Goal: Task Accomplishment & Management: Use online tool/utility

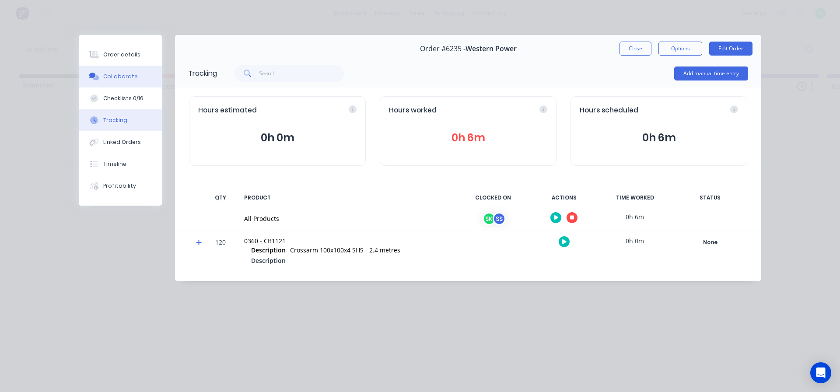
click at [122, 75] on div "Collaborate" at bounding box center [120, 77] width 35 height 8
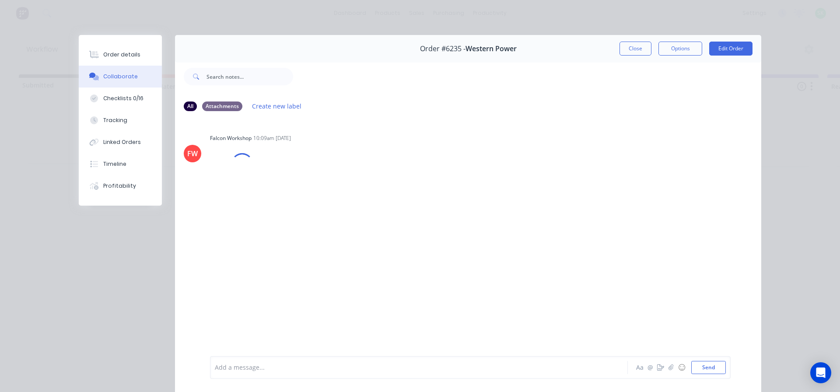
click at [264, 366] on div at bounding box center [406, 367] width 383 height 9
click at [125, 51] on div "Order details" at bounding box center [121, 55] width 37 height 8
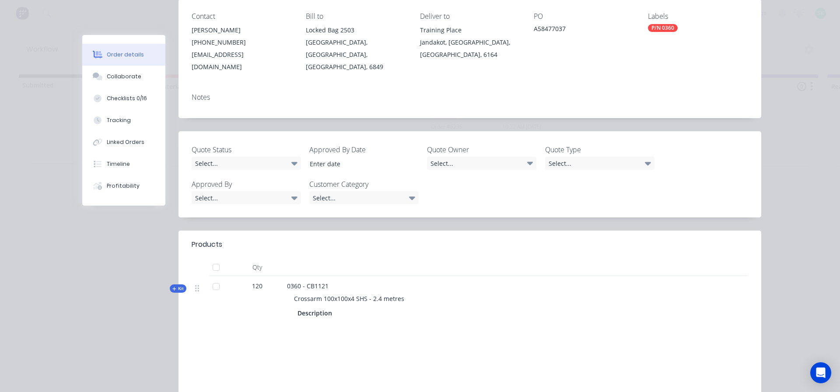
scroll to position [131, 0]
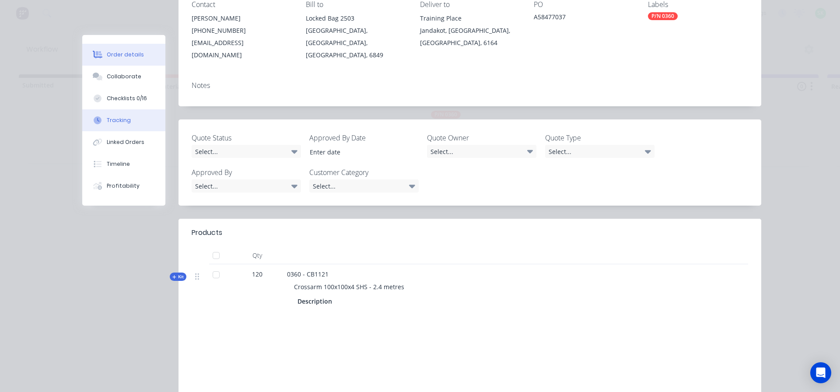
click at [132, 115] on button "Tracking" at bounding box center [123, 120] width 83 height 22
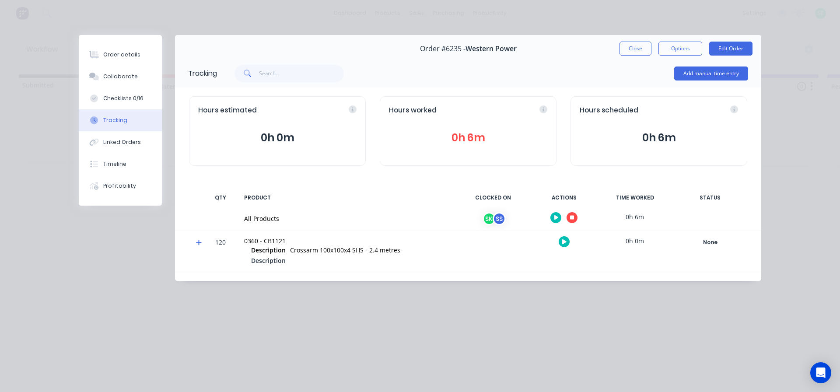
scroll to position [0, 0]
click at [574, 217] on icon "button" at bounding box center [572, 218] width 4 height 4
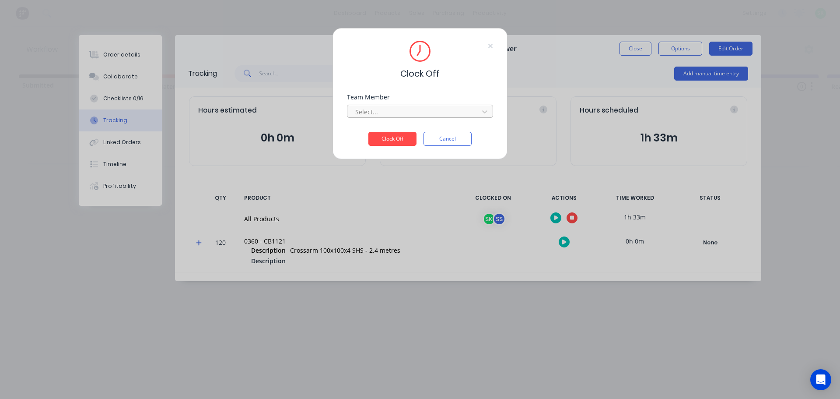
click at [448, 108] on div at bounding box center [414, 111] width 120 height 11
click at [419, 134] on div "[PERSON_NAME]" at bounding box center [420, 131] width 146 height 16
click at [411, 140] on button "Clock Off" at bounding box center [392, 139] width 48 height 14
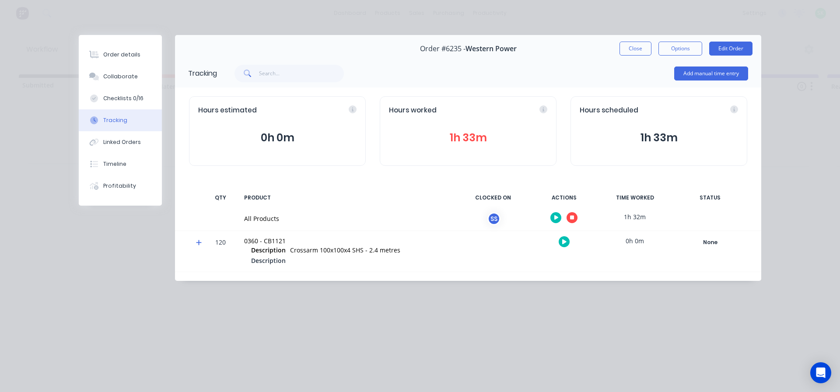
click at [575, 213] on button "button" at bounding box center [572, 217] width 11 height 11
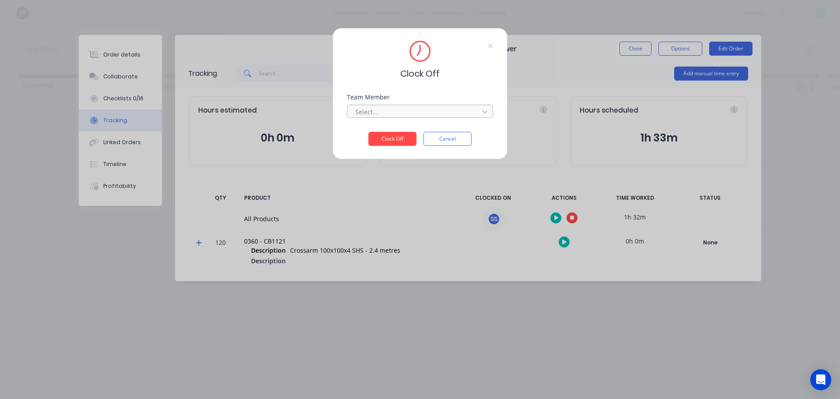
click at [469, 109] on div at bounding box center [414, 111] width 120 height 11
click at [424, 133] on div "[PERSON_NAME]" at bounding box center [420, 131] width 146 height 16
click at [403, 135] on button "Clock Off" at bounding box center [392, 139] width 48 height 14
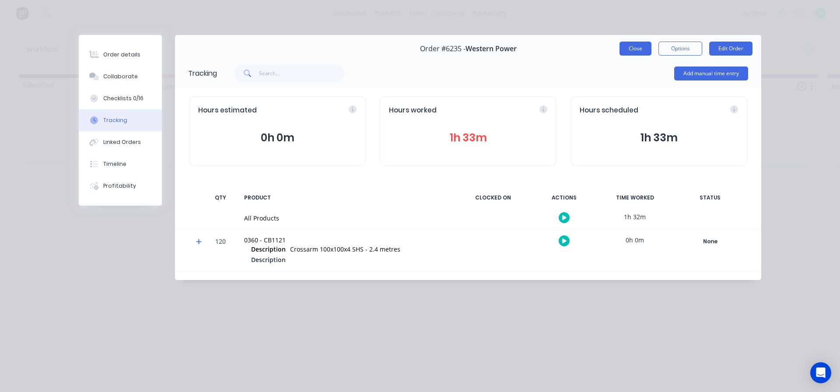
click at [635, 49] on button "Close" at bounding box center [635, 49] width 32 height 14
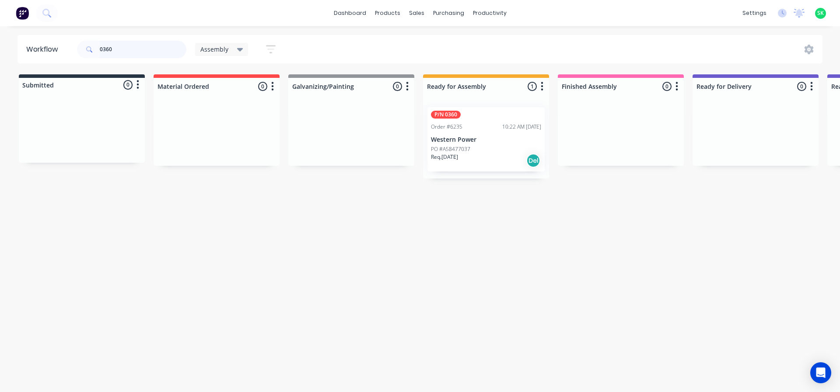
drag, startPoint x: 115, startPoint y: 50, endPoint x: 105, endPoint y: 51, distance: 10.5
click at [105, 51] on input "0360" at bounding box center [143, 49] width 87 height 17
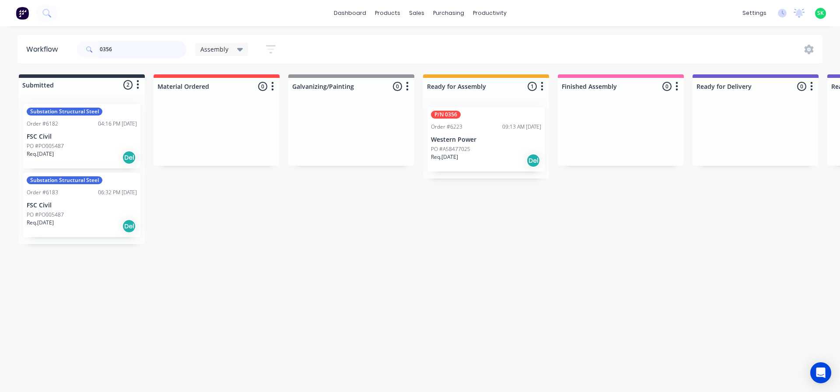
type input "0356"
click at [486, 140] on p "Western Power" at bounding box center [486, 139] width 110 height 7
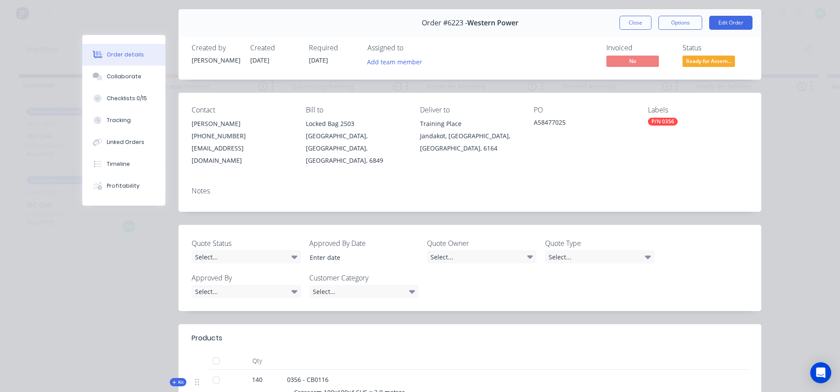
scroll to position [87, 0]
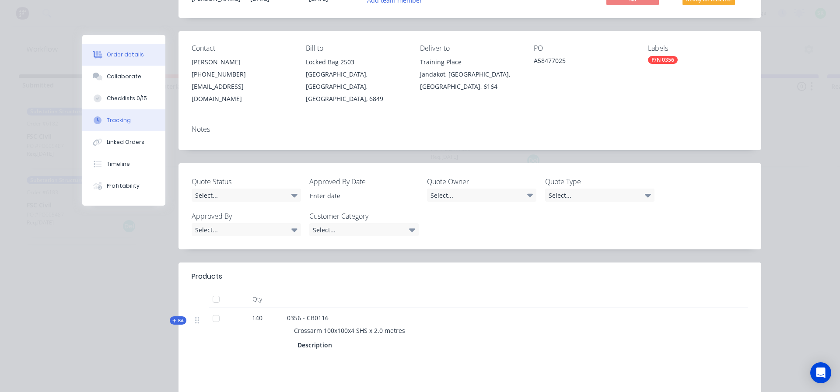
click at [120, 121] on div "Tracking" at bounding box center [119, 120] width 24 height 8
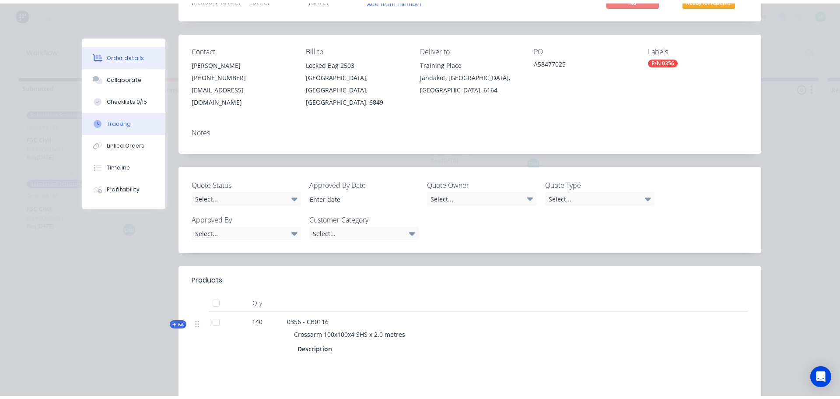
scroll to position [0, 0]
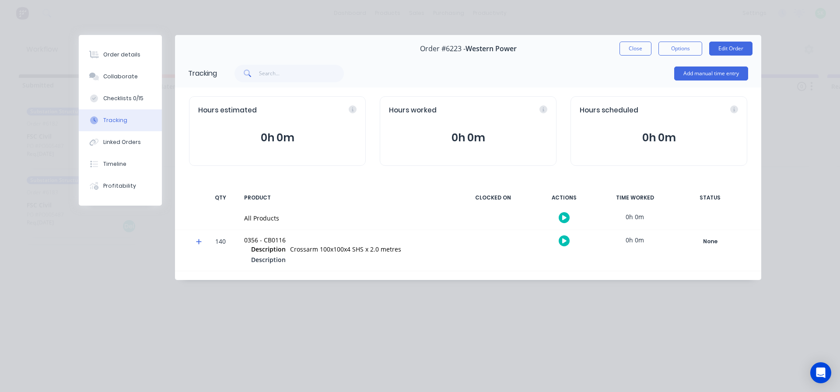
click at [563, 216] on icon "button" at bounding box center [564, 217] width 4 height 5
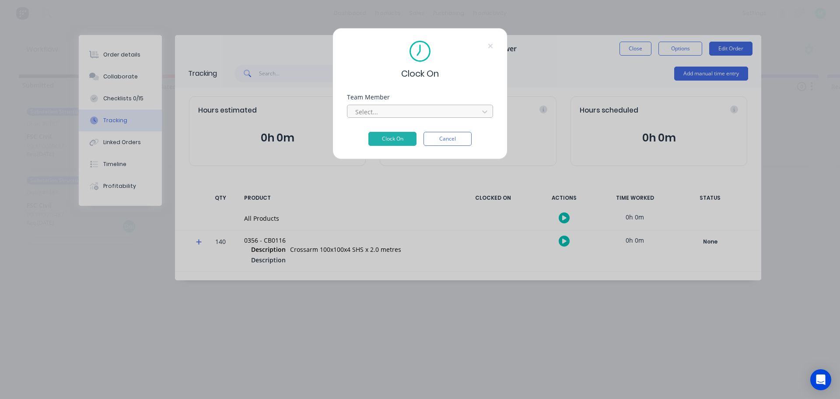
click at [472, 108] on div at bounding box center [414, 111] width 120 height 11
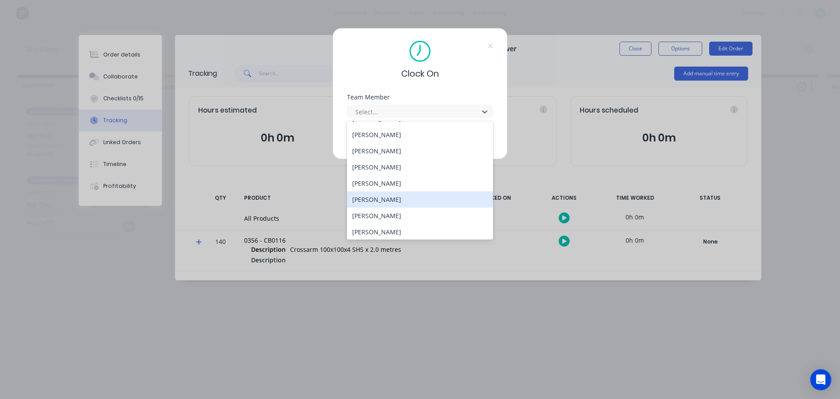
scroll to position [350, 0]
click at [417, 206] on div "[PERSON_NAME]" at bounding box center [420, 202] width 146 height 16
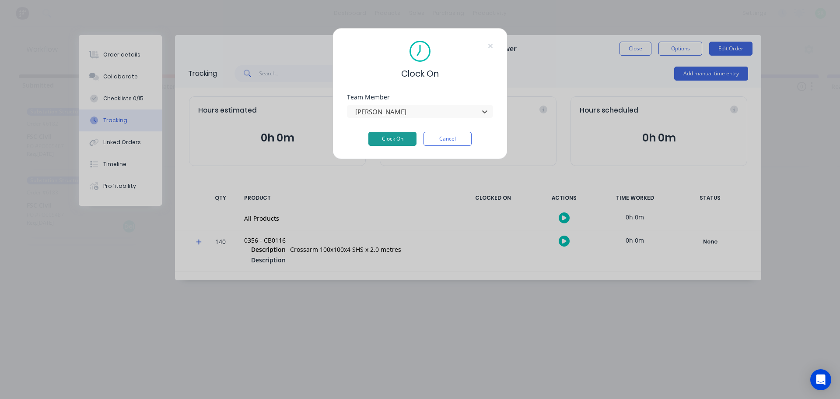
click at [395, 135] on button "Clock On" at bounding box center [392, 139] width 48 height 14
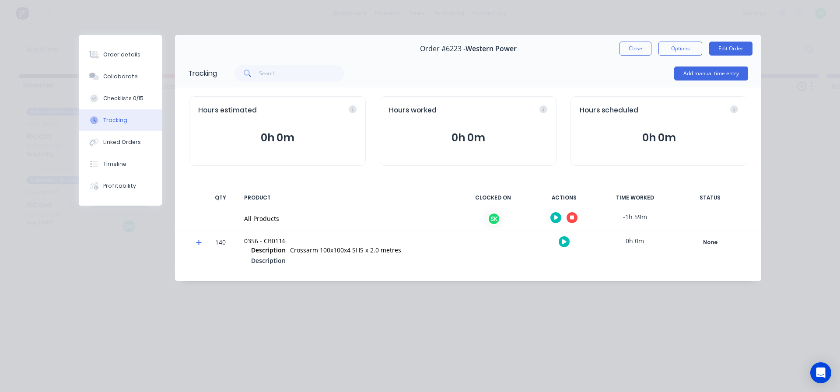
click at [556, 216] on icon "button" at bounding box center [556, 217] width 4 height 5
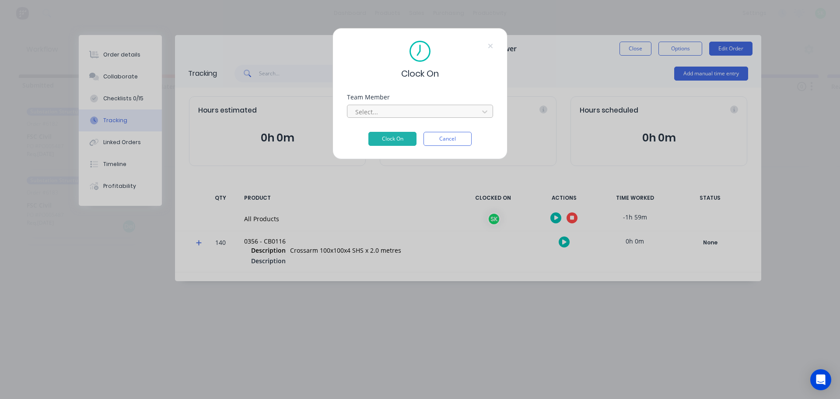
click at [447, 113] on div at bounding box center [414, 111] width 120 height 11
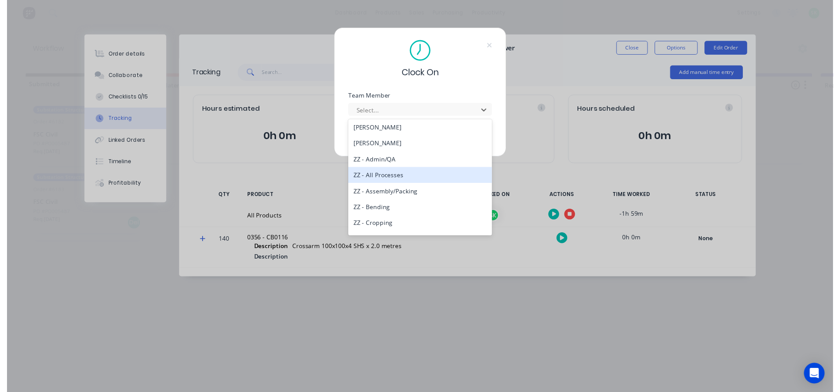
scroll to position [379, 0]
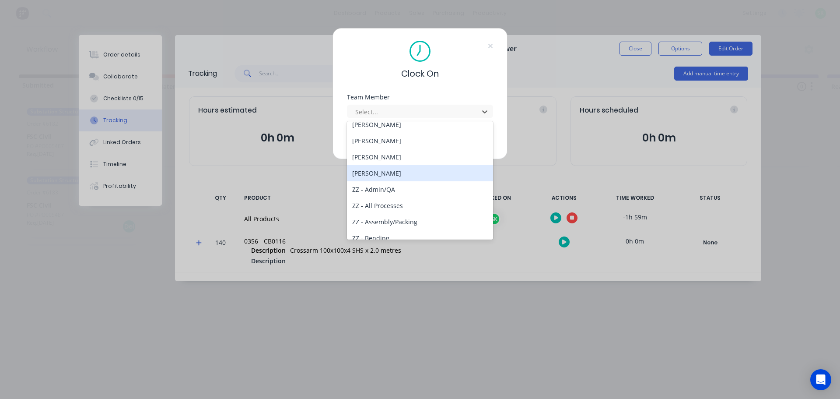
click at [395, 171] on div "[PERSON_NAME]" at bounding box center [420, 173] width 146 height 16
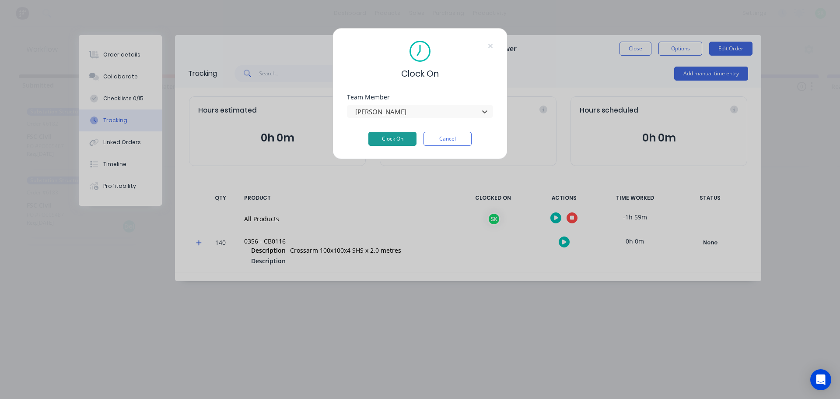
click at [388, 140] on button "Clock On" at bounding box center [392, 139] width 48 height 14
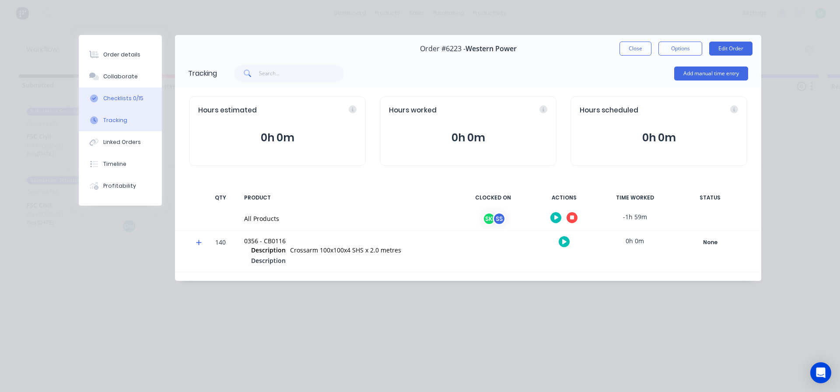
click at [130, 99] on div "Checklists 0/15" at bounding box center [123, 98] width 40 height 8
type textarea "x"
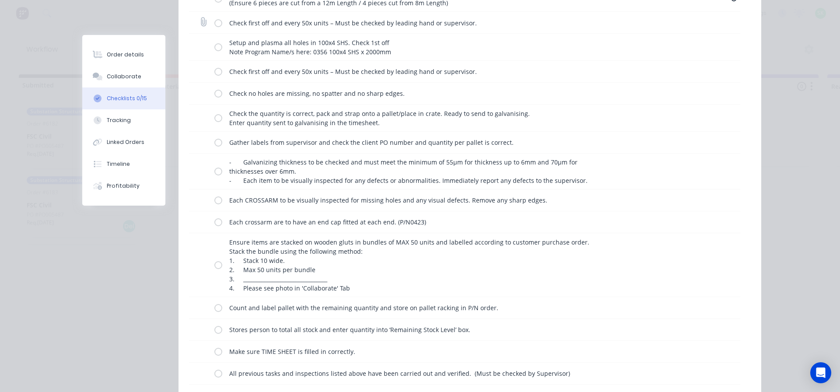
scroll to position [131, 0]
